Goal: Transaction & Acquisition: Obtain resource

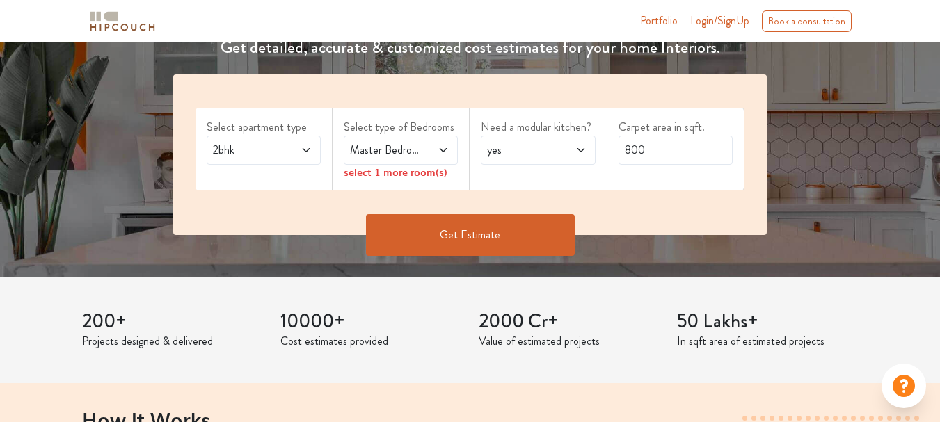
scroll to position [209, 0]
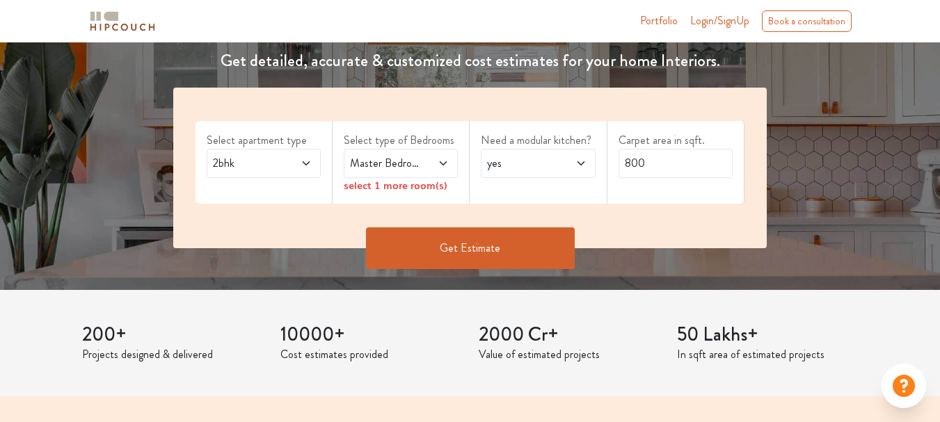
click at [303, 164] on icon at bounding box center [306, 163] width 11 height 11
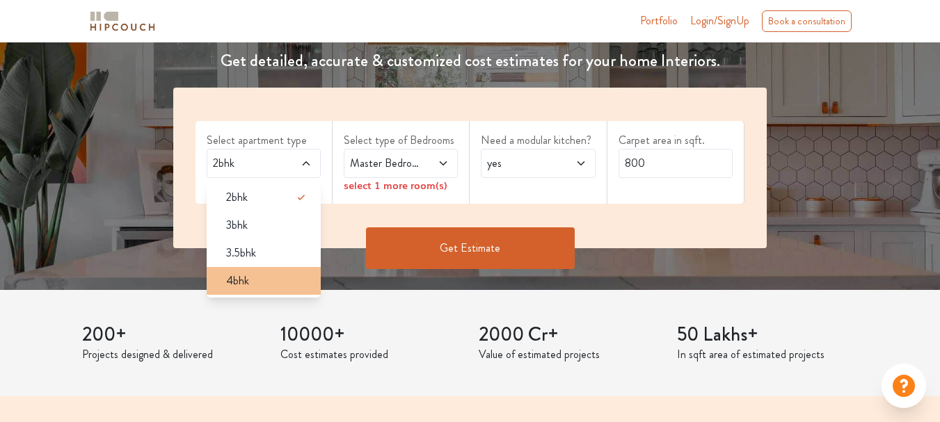
click at [255, 282] on div "4bhk" at bounding box center [268, 281] width 106 height 17
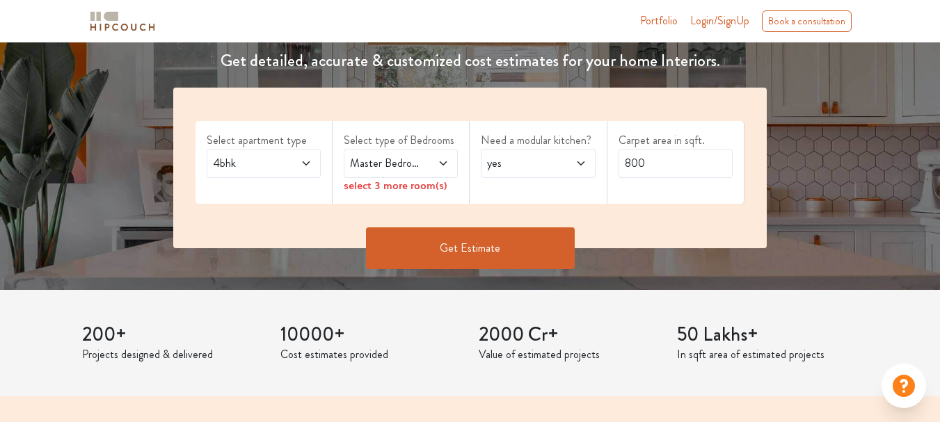
click at [438, 158] on icon at bounding box center [443, 163] width 11 height 11
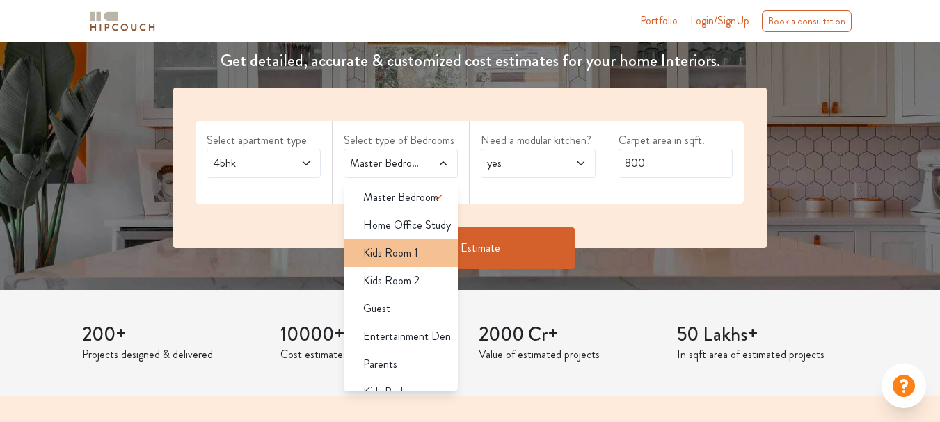
click at [417, 251] on div "Kids Room 1" at bounding box center [405, 253] width 106 height 17
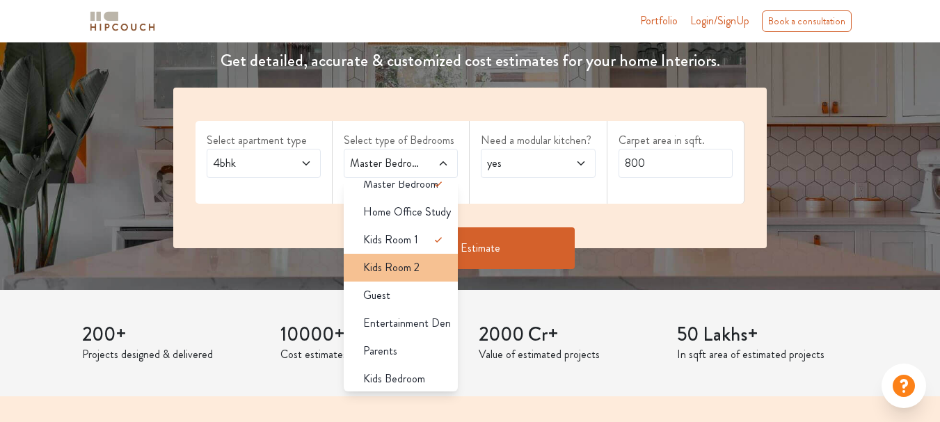
scroll to position [17, 0]
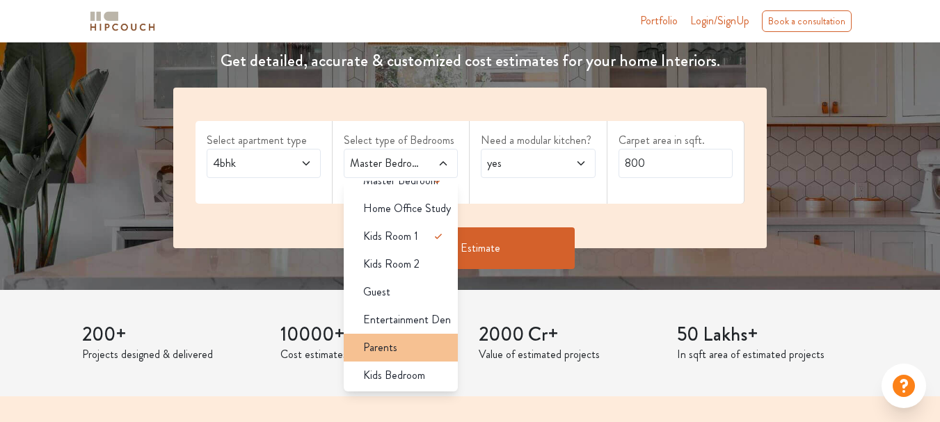
click at [419, 345] on div "Parents" at bounding box center [405, 347] width 106 height 17
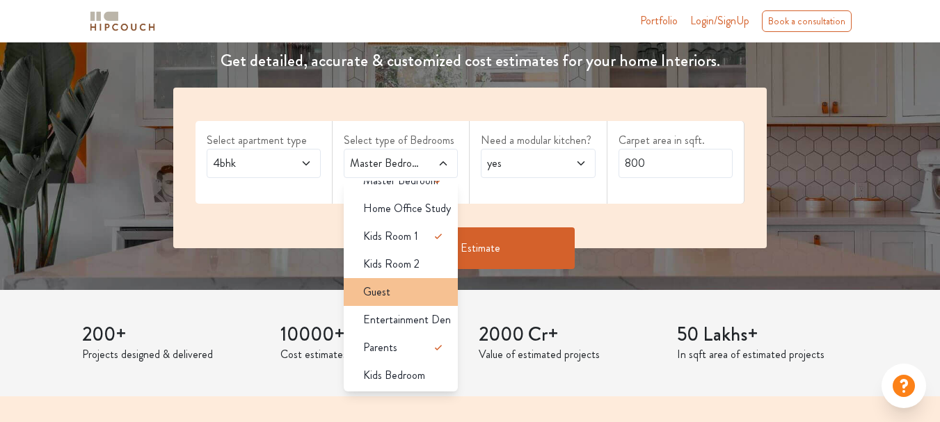
click at [414, 298] on div "Guest" at bounding box center [405, 292] width 106 height 17
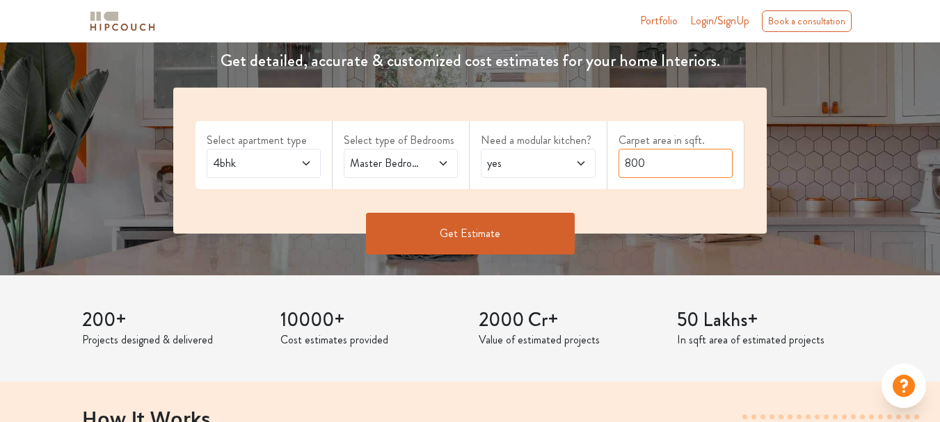
drag, startPoint x: 657, startPoint y: 168, endPoint x: 607, endPoint y: 173, distance: 50.3
click at [607, 173] on div "Carpet area in sqft. 800" at bounding box center [675, 155] width 137 height 68
type input "1"
type input "2000"
click at [544, 227] on button "Get Estimate" at bounding box center [470, 234] width 209 height 42
